Goal: Transaction & Acquisition: Purchase product/service

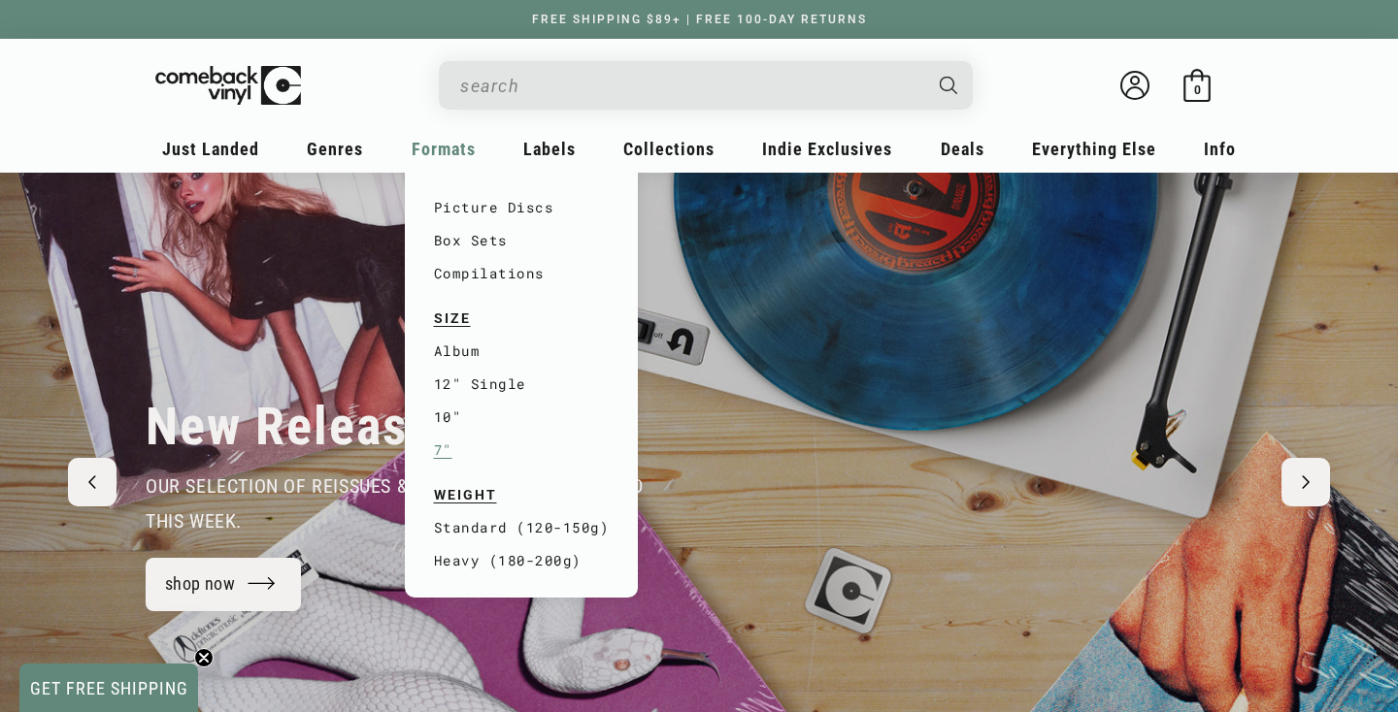
click at [444, 450] on link "7"" at bounding box center [522, 450] width 176 height 33
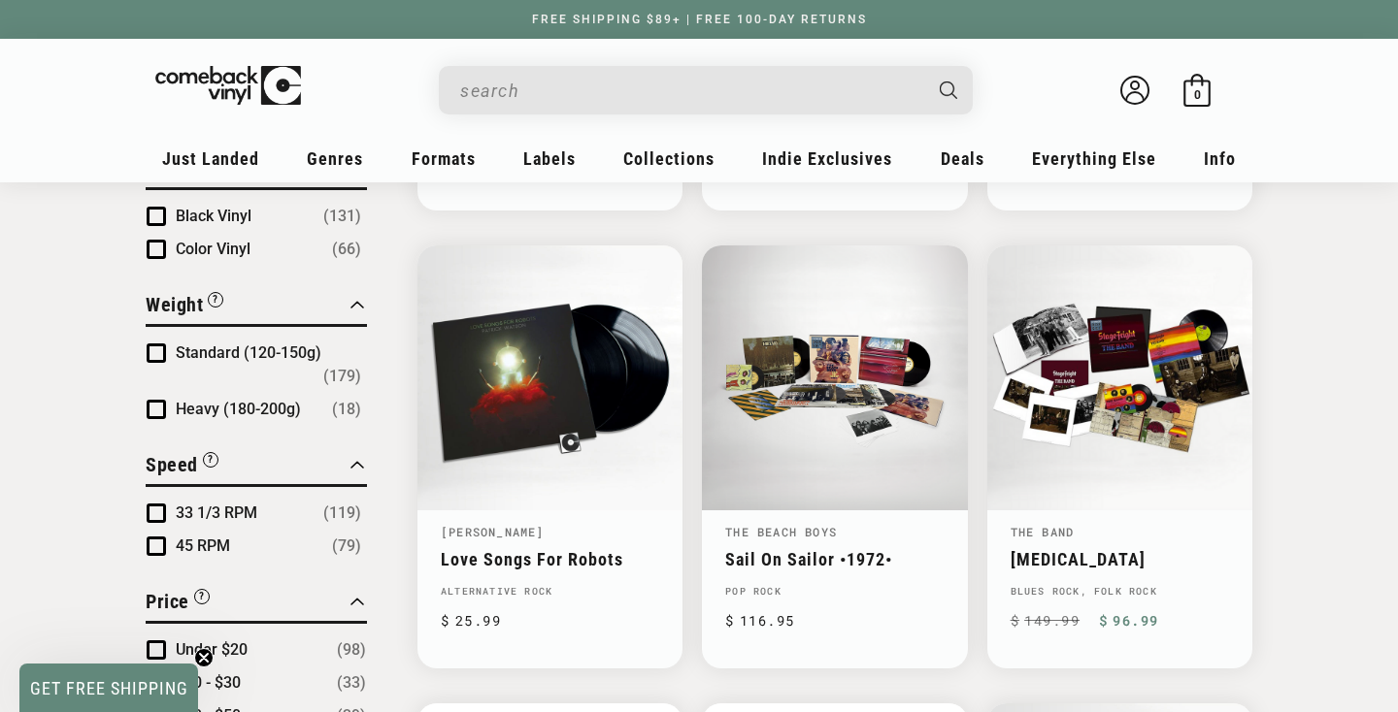
scroll to position [1542, 0]
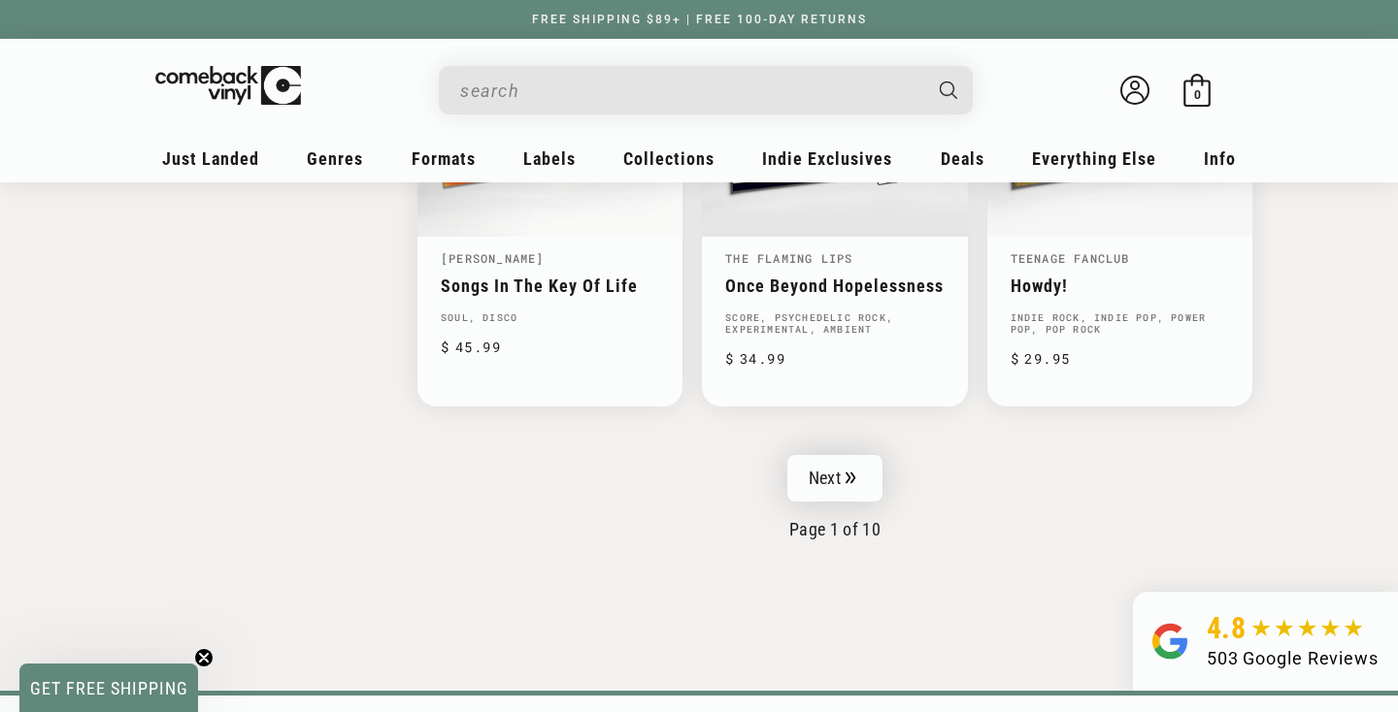
click at [821, 486] on link "Next" at bounding box center [834, 478] width 95 height 47
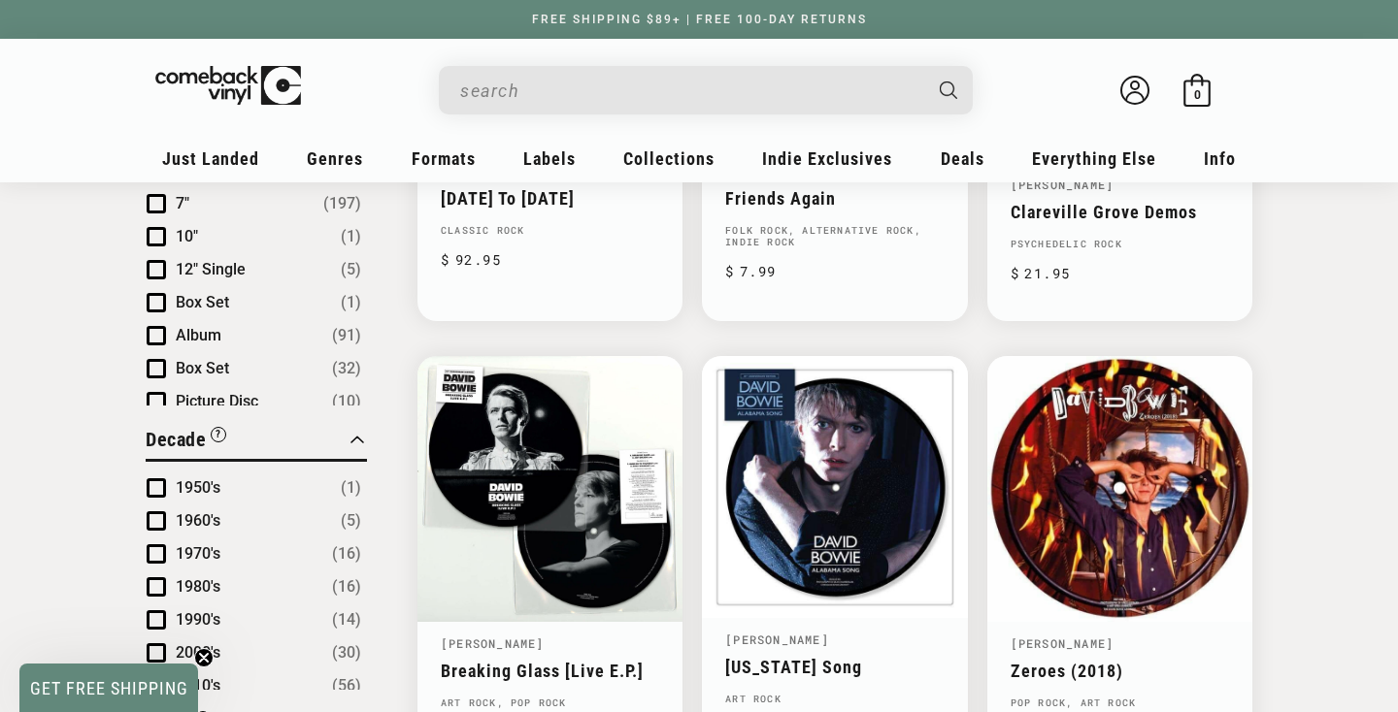
scroll to position [1057, 0]
